Goal: Information Seeking & Learning: Learn about a topic

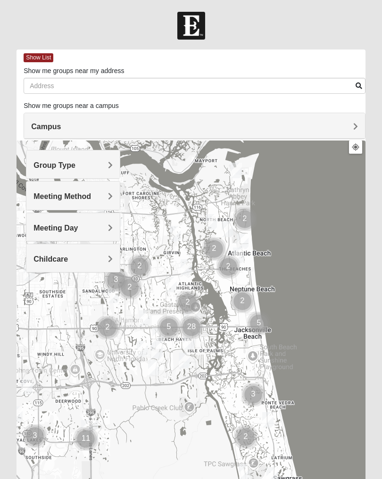
click at [308, 127] on h4 "Campus" at bounding box center [194, 126] width 327 height 9
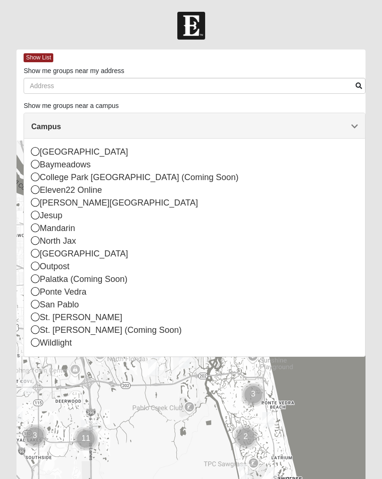
click at [77, 320] on div "St. [PERSON_NAME]" at bounding box center [194, 317] width 327 height 13
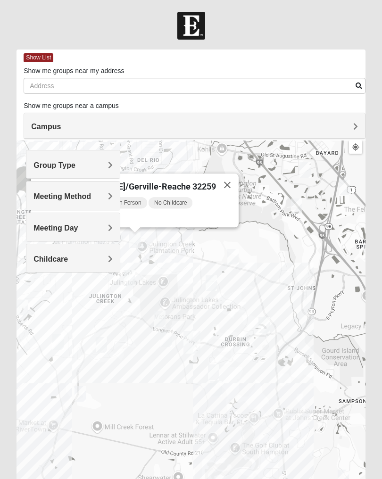
click at [106, 226] on h4 "Meeting Day" at bounding box center [72, 227] width 79 height 9
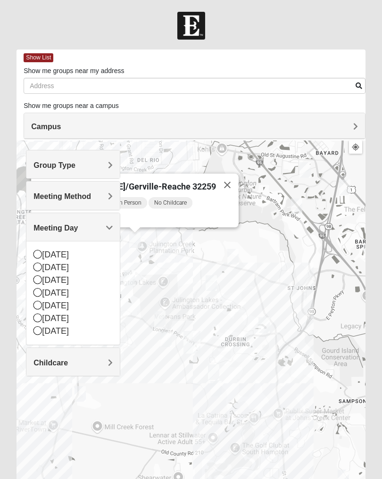
click at [192, 203] on span "No Childcare" at bounding box center [170, 202] width 44 height 11
click at [172, 211] on div "[DATE] AM Men Only In Person No Childcare Learn More" at bounding box center [138, 211] width 202 height 31
click at [182, 262] on div "Mens [PERSON_NAME]/Gerville-Reache 32259 [DATE] AM Men Only In Person No Childc…" at bounding box center [190, 328] width 349 height 377
click at [216, 185] on button "Close" at bounding box center [227, 184] width 23 height 23
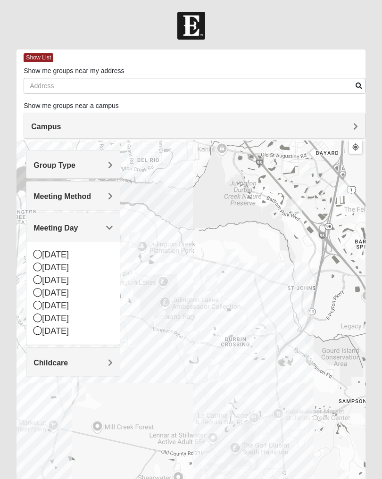
click at [75, 166] on span "Group Type" at bounding box center [54, 165] width 42 height 8
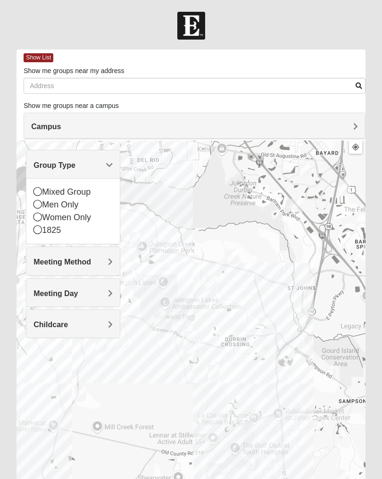
click at [42, 194] on div "Mixed Group" at bounding box center [72, 192] width 79 height 13
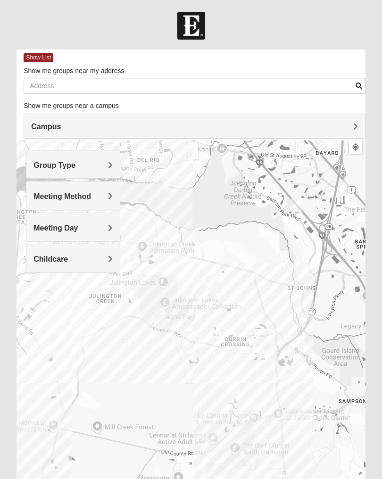
click at [105, 197] on h4 "Meeting Method" at bounding box center [72, 196] width 79 height 9
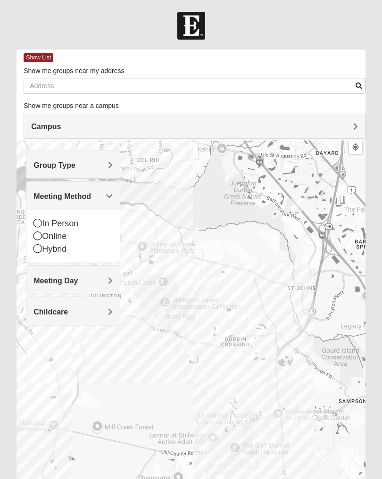
click at [42, 224] on div "In Person" at bounding box center [72, 223] width 79 height 13
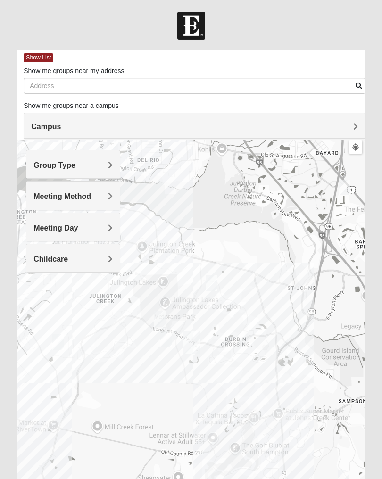
click at [82, 230] on h4 "Meeting Day" at bounding box center [72, 227] width 79 height 9
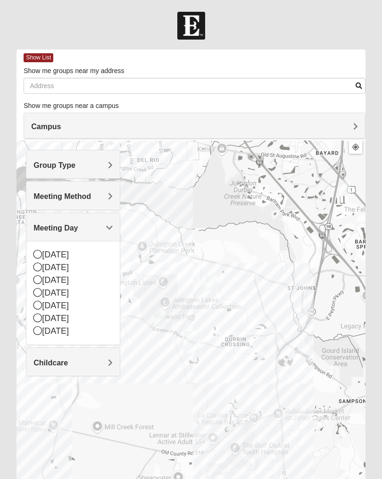
click at [34, 315] on icon at bounding box center [37, 317] width 8 height 8
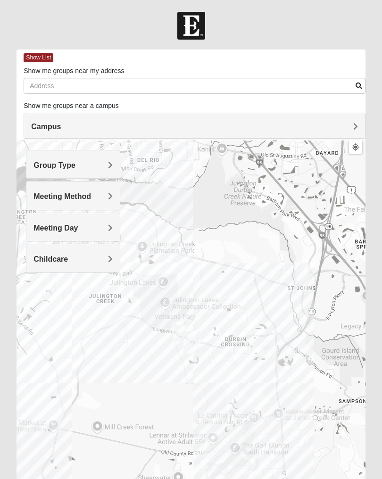
click at [77, 259] on h4 "Childcare" at bounding box center [72, 258] width 79 height 9
click at [47, 299] on div "No" at bounding box center [72, 298] width 79 height 13
click at [320, 373] on div at bounding box center [190, 328] width 349 height 377
click at [306, 393] on div at bounding box center [190, 328] width 349 height 377
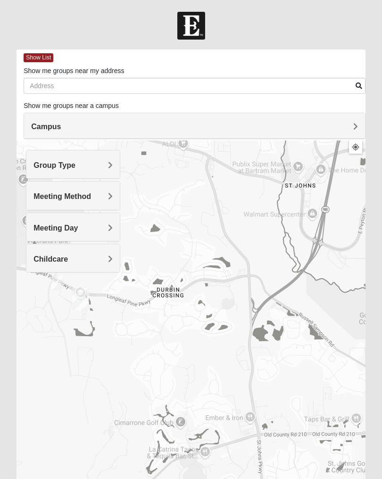
click at [296, 389] on div at bounding box center [190, 328] width 349 height 377
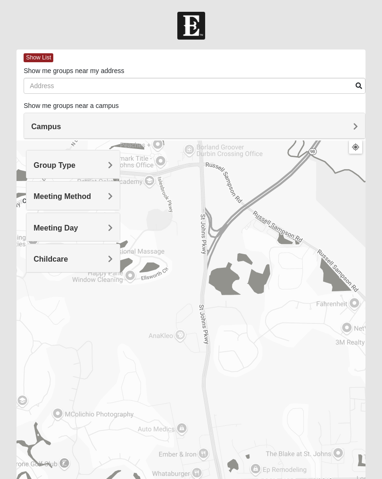
click at [303, 382] on div at bounding box center [190, 328] width 349 height 377
click at [302, 382] on div at bounding box center [190, 328] width 349 height 377
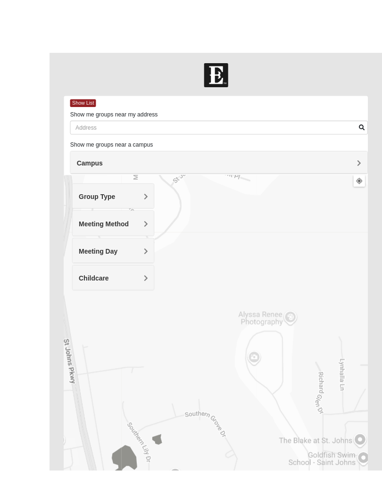
scroll to position [3, 0]
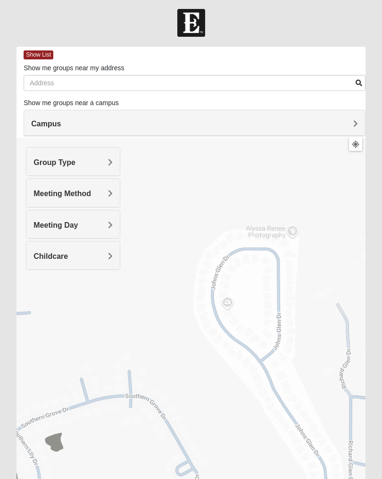
click at [97, 225] on h4 "Meeting Day" at bounding box center [72, 225] width 79 height 9
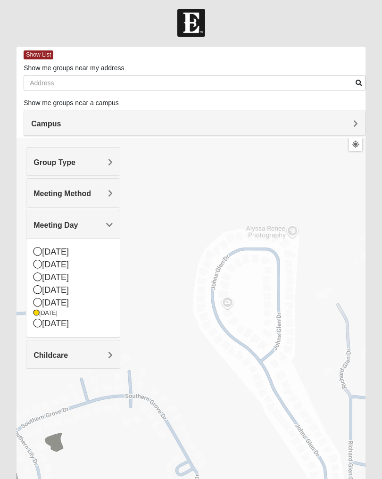
click at [77, 305] on div "[DATE]" at bounding box center [72, 302] width 79 height 13
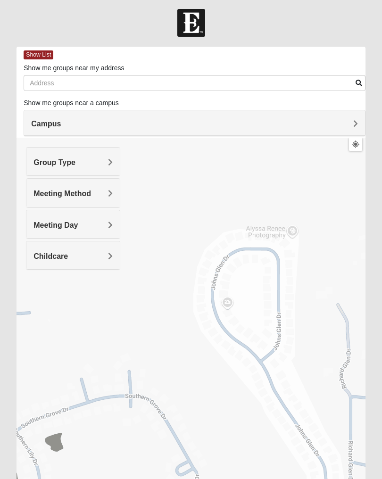
click at [208, 225] on div at bounding box center [190, 326] width 349 height 377
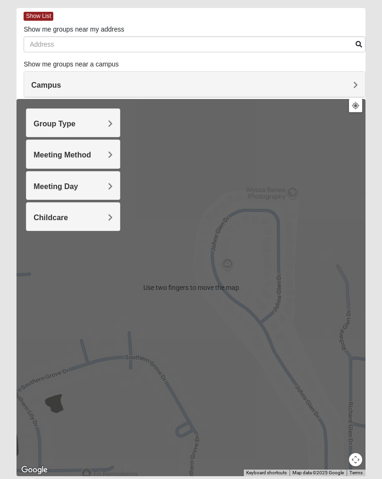
scroll to position [62, 0]
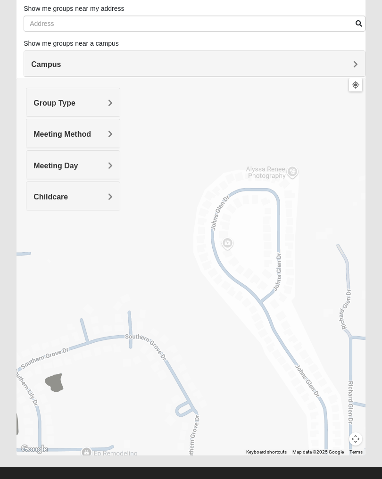
click at [98, 105] on h4 "Group Type" at bounding box center [72, 102] width 79 height 9
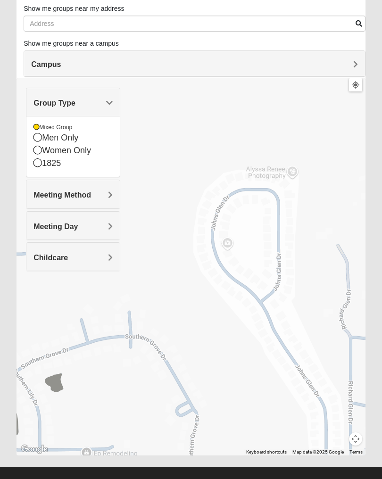
click at [113, 148] on div "Women Only" at bounding box center [72, 150] width 79 height 13
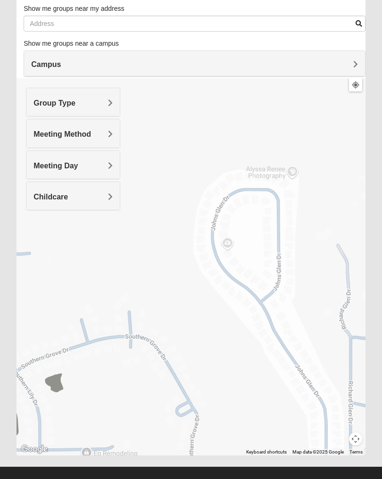
click at [103, 106] on h4 "Group Type" at bounding box center [72, 102] width 79 height 9
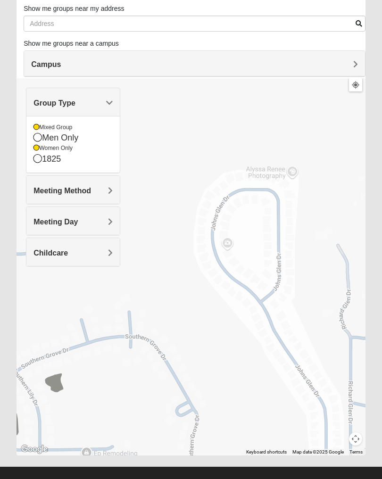
click at [43, 148] on div "Women Only" at bounding box center [72, 148] width 79 height 8
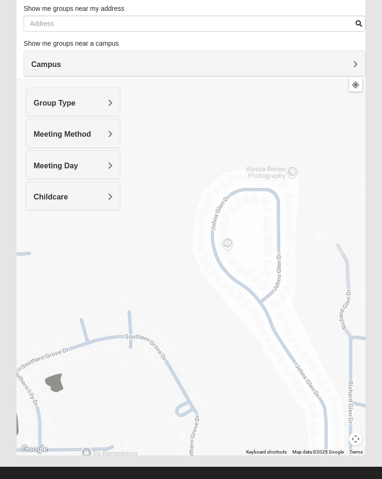
click at [114, 104] on div "Group Type" at bounding box center [72, 102] width 93 height 28
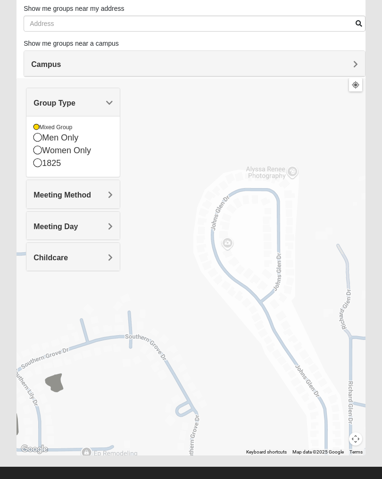
click at [92, 192] on h4 "Meeting Method" at bounding box center [72, 194] width 79 height 9
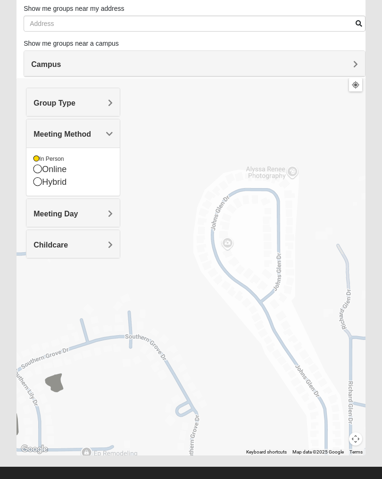
click at [91, 207] on div "Meeting Day" at bounding box center [72, 213] width 93 height 28
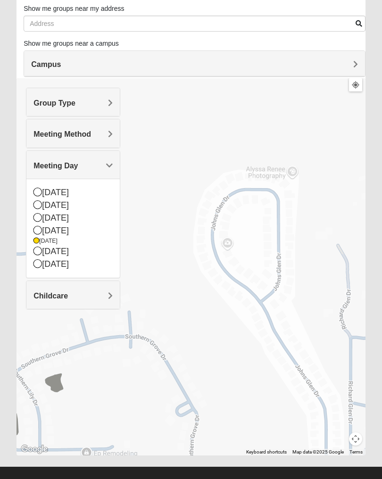
click at [42, 251] on div "[DATE]" at bounding box center [72, 251] width 79 height 13
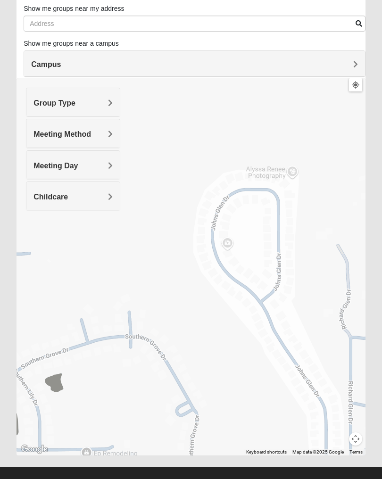
click at [68, 194] on span "Childcare" at bounding box center [50, 197] width 34 height 8
click at [155, 212] on div at bounding box center [190, 266] width 349 height 377
click at [45, 237] on div "No" at bounding box center [72, 234] width 79 height 8
click at [99, 199] on h4 "Childcare" at bounding box center [72, 196] width 79 height 9
click at [40, 237] on icon at bounding box center [37, 235] width 8 height 8
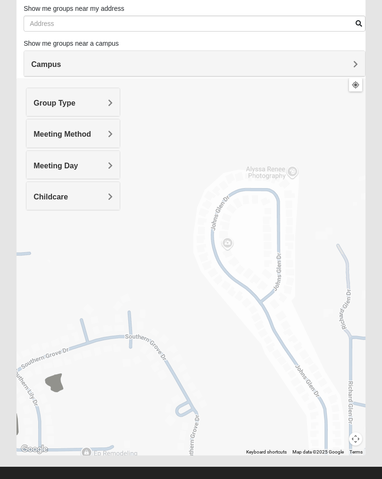
click at [278, 234] on div at bounding box center [190, 266] width 349 height 377
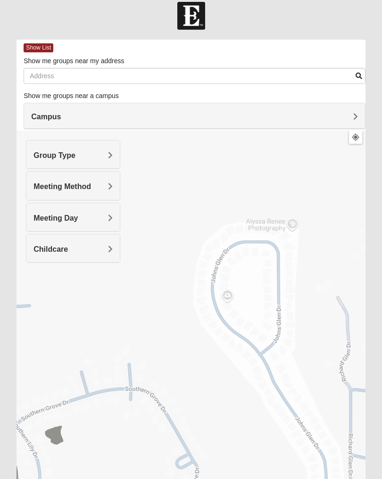
scroll to position [0, 0]
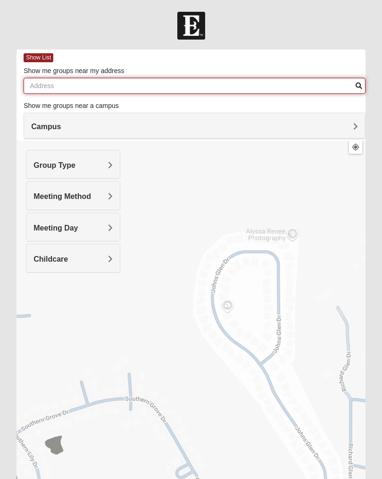
click at [71, 82] on input "Show me groups near my address" at bounding box center [195, 86] width 342 height 16
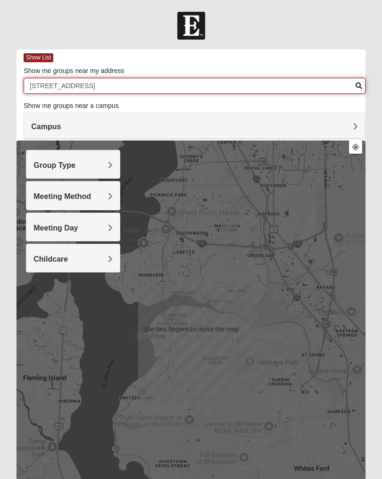
type input "[STREET_ADDRESS]"
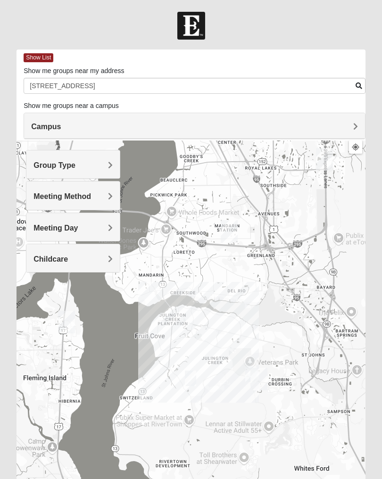
scroll to position [62, 0]
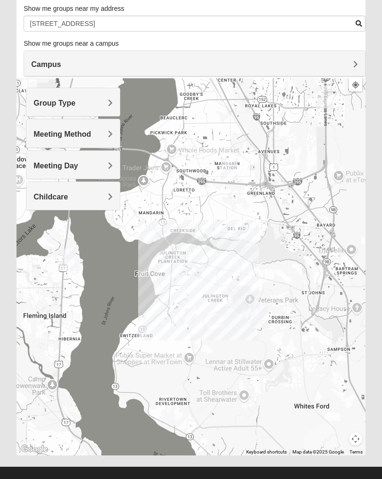
click at [195, 256] on div at bounding box center [190, 266] width 349 height 377
click at [197, 257] on div at bounding box center [190, 266] width 349 height 377
click at [195, 256] on div at bounding box center [190, 266] width 349 height 377
click at [194, 257] on div at bounding box center [190, 266] width 349 height 377
click at [194, 256] on div at bounding box center [190, 266] width 349 height 377
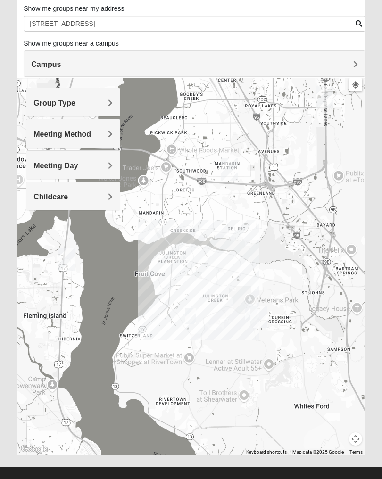
click at [193, 252] on div at bounding box center [190, 266] width 349 height 377
click at [197, 250] on div at bounding box center [190, 266] width 349 height 377
click at [197, 254] on div at bounding box center [190, 266] width 349 height 377
click at [196, 254] on div at bounding box center [190, 266] width 349 height 377
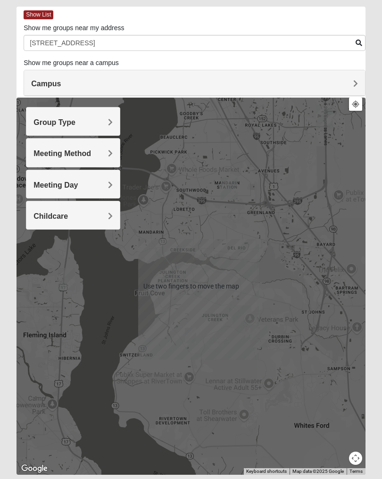
scroll to position [40, 0]
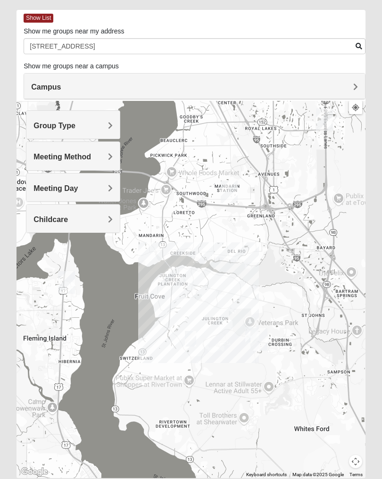
click at [197, 277] on div at bounding box center [190, 289] width 349 height 377
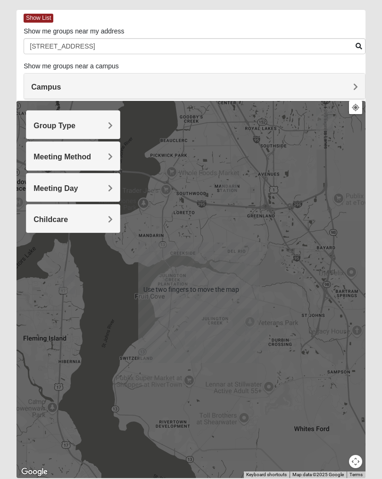
scroll to position [62, 0]
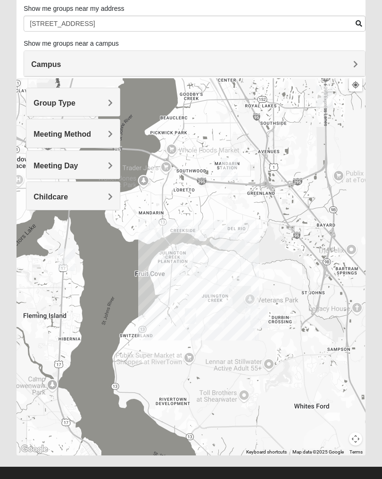
click at [192, 254] on div at bounding box center [190, 266] width 349 height 377
click at [189, 253] on div at bounding box center [190, 266] width 349 height 377
click at [181, 251] on div at bounding box center [190, 266] width 349 height 377
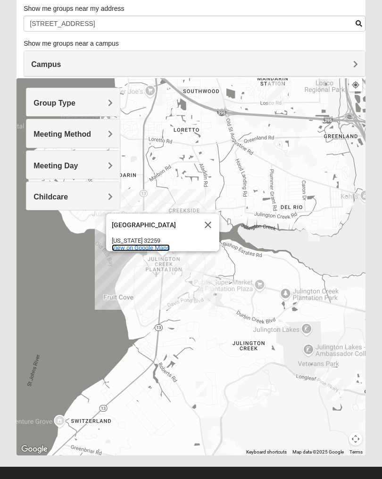
click at [130, 244] on span "View on Google Maps" at bounding box center [141, 247] width 58 height 7
